Goal: Information Seeking & Learning: Learn about a topic

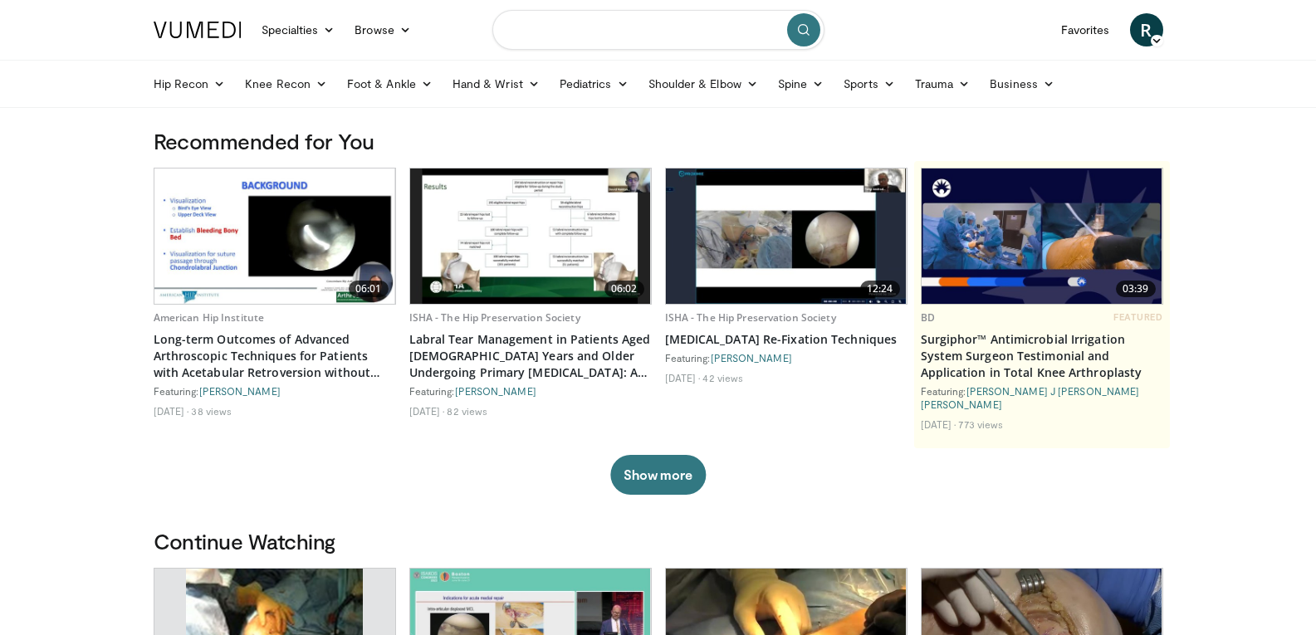
click at [563, 30] on input "Search topics, interventions" at bounding box center [659, 30] width 332 height 40
type input "**********"
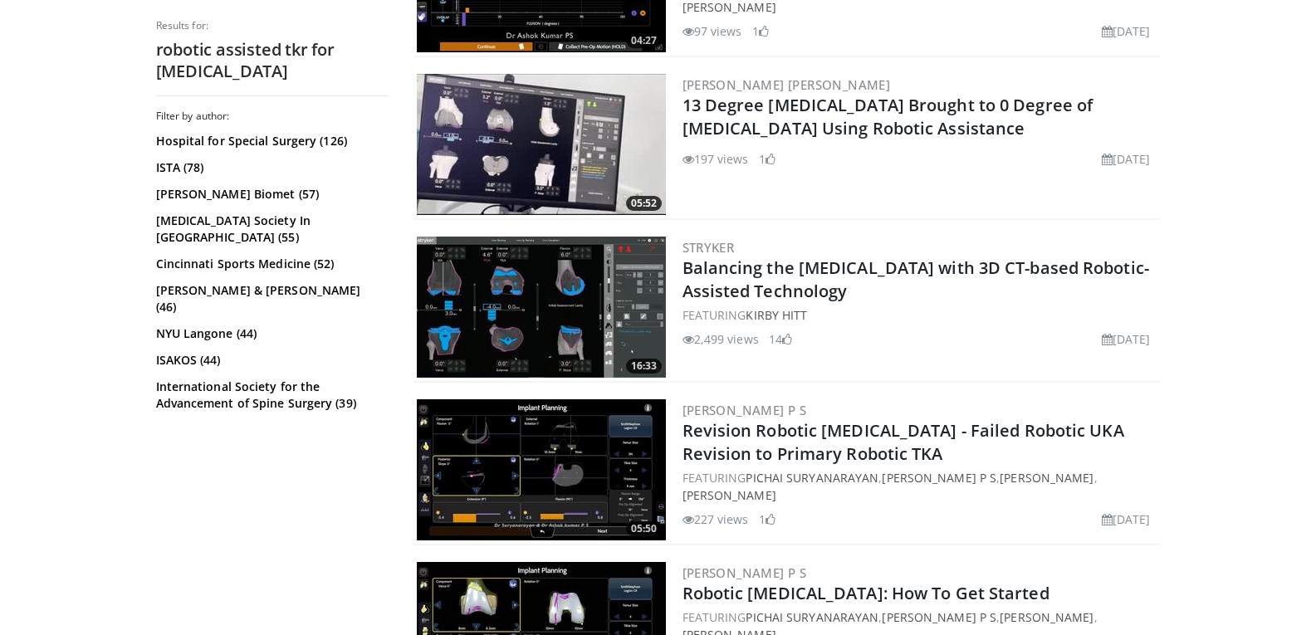
scroll to position [581, 0]
